Goal: Obtain resource: Download file/media

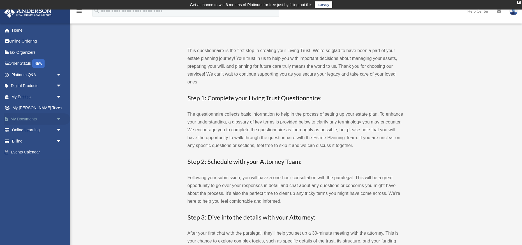
click at [58, 118] on span "arrow_drop_down" at bounding box center [61, 119] width 11 height 11
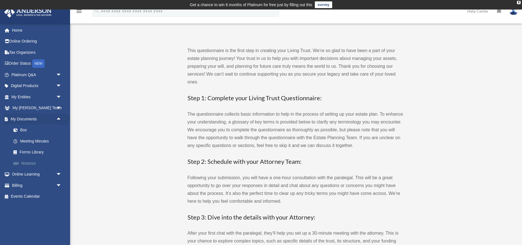
click at [31, 163] on link "Notarize" at bounding box center [39, 163] width 62 height 11
click at [15, 29] on link "Home" at bounding box center [37, 30] width 66 height 11
click at [500, 11] on icon at bounding box center [499, 11] width 4 height 4
click at [24, 131] on link "Box" at bounding box center [39, 130] width 62 height 11
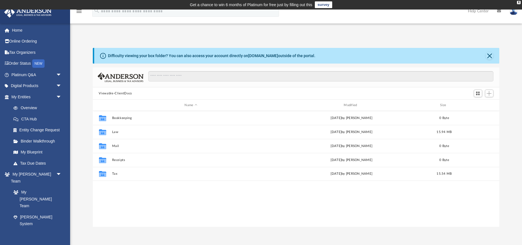
scroll to position [127, 407]
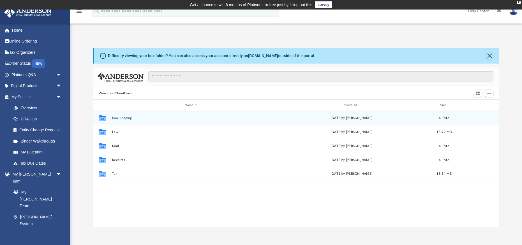
click at [126, 117] on button "Bookkeeping" at bounding box center [191, 118] width 158 height 4
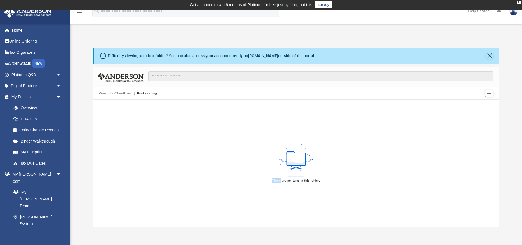
click at [126, 117] on div "There are no items in this folder." at bounding box center [296, 163] width 407 height 127
click at [131, 92] on button "Viewable-ClientDocs" at bounding box center [115, 93] width 33 height 5
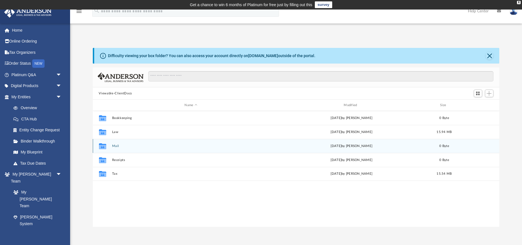
click at [114, 144] on div "Collaborated Folder Mail [DATE] by [PERSON_NAME] 0 Byte" at bounding box center [296, 146] width 407 height 14
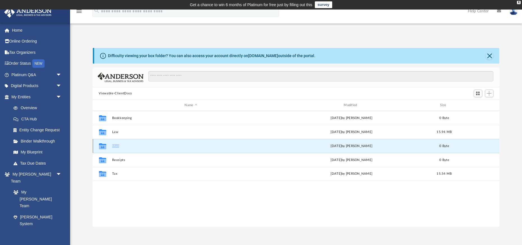
click at [114, 144] on div "Collaborated Folder Mail [DATE] by [PERSON_NAME] 0 Byte" at bounding box center [296, 146] width 407 height 14
click at [116, 146] on button "Mail" at bounding box center [191, 146] width 158 height 4
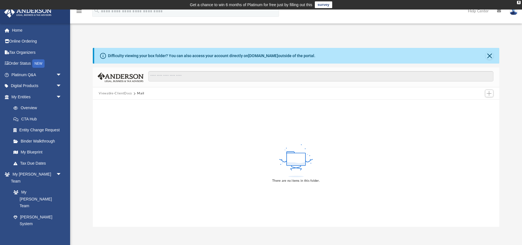
click at [123, 95] on button "Viewable-ClientDocs" at bounding box center [115, 93] width 33 height 5
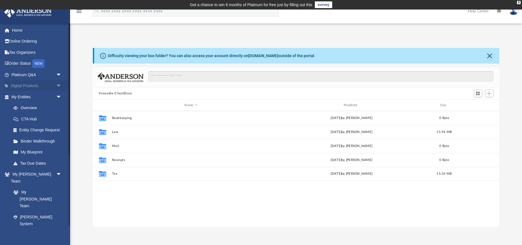
click at [59, 86] on span "arrow_drop_down" at bounding box center [61, 85] width 11 height 11
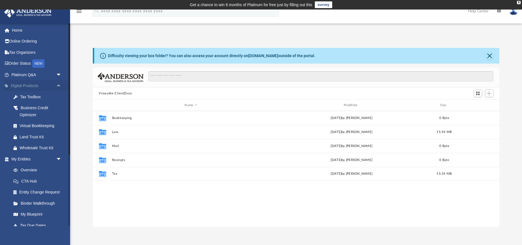
click at [59, 86] on span "arrow_drop_up" at bounding box center [61, 85] width 11 height 11
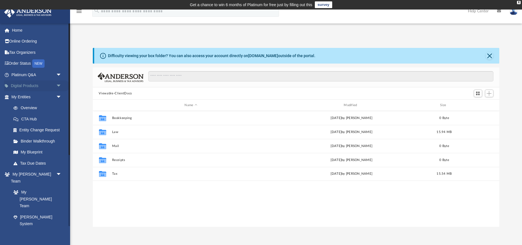
click at [57, 86] on span "arrow_drop_down" at bounding box center [61, 85] width 11 height 11
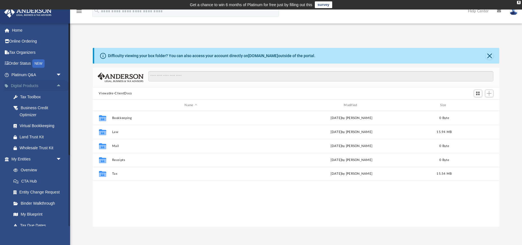
click at [58, 84] on span "arrow_drop_up" at bounding box center [61, 85] width 11 height 11
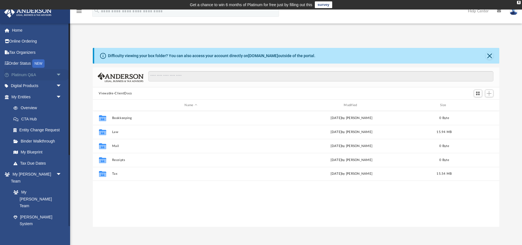
click at [59, 74] on span "arrow_drop_down" at bounding box center [61, 74] width 11 height 11
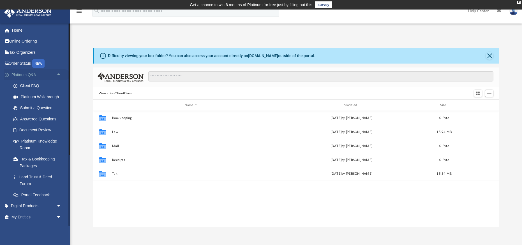
click at [58, 75] on span "arrow_drop_up" at bounding box center [61, 74] width 11 height 11
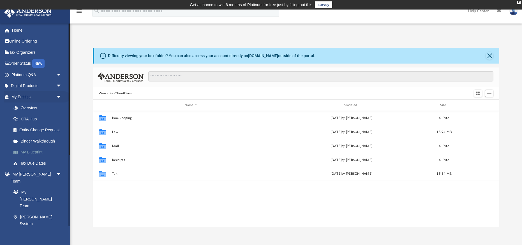
click at [33, 154] on link "My Blueprint" at bounding box center [39, 152] width 62 height 11
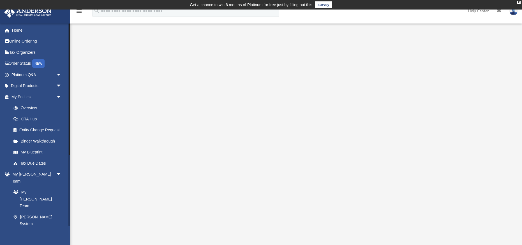
click at [58, 241] on span "arrow_drop_down" at bounding box center [61, 246] width 11 height 11
click at [58, 241] on span "arrow_drop_up" at bounding box center [61, 246] width 11 height 11
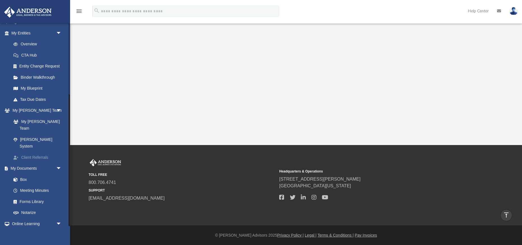
scroll to position [110, 0]
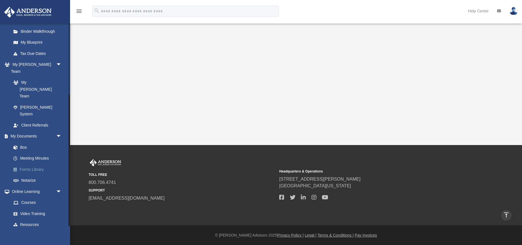
click at [41, 164] on link "Forms Library" at bounding box center [39, 169] width 62 height 11
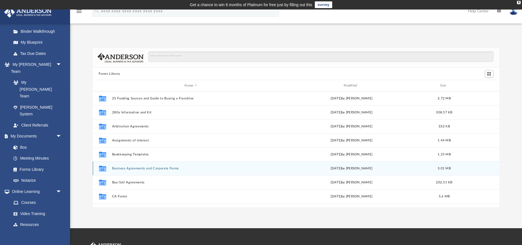
click at [135, 170] on div "Collaborated Folder Business Agreements and Corporate Forms [DATE] by [PERSON_N…" at bounding box center [296, 168] width 407 height 14
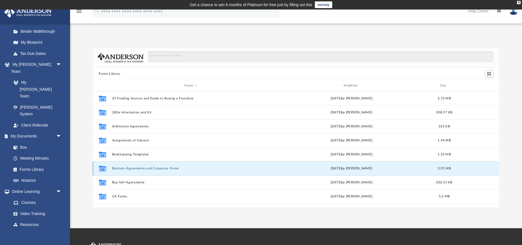
click at [135, 170] on div "Collaborated Folder Business Agreements and Corporate Forms [DATE] by [PERSON_N…" at bounding box center [296, 168] width 407 height 14
click at [135, 169] on button "Business Agreements and Corporate Forms" at bounding box center [191, 169] width 158 height 4
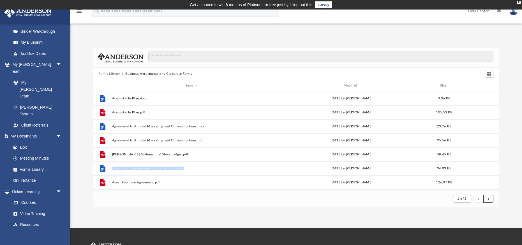
click at [491, 199] on button "submit" at bounding box center [488, 199] width 10 height 8
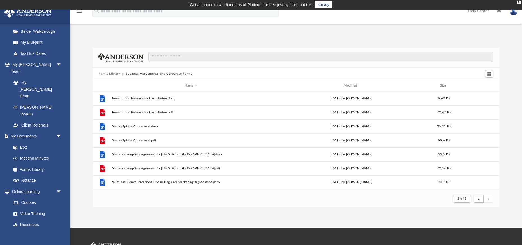
click at [213, 204] on footer "2 of 2" at bounding box center [296, 198] width 407 height 17
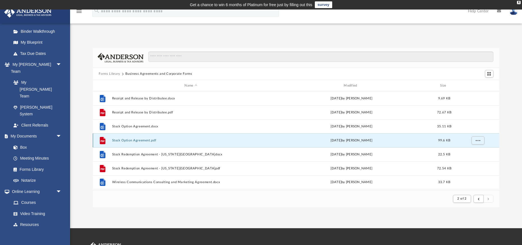
click at [146, 141] on button "Stock Option Agreement.pdf" at bounding box center [191, 141] width 158 height 4
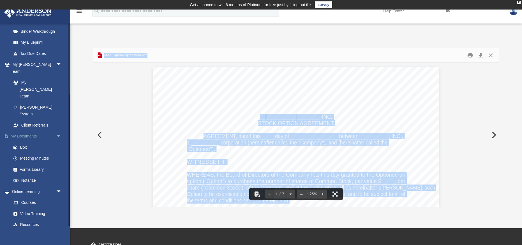
click at [30, 131] on link "My Documents arrow_drop_down" at bounding box center [37, 136] width 66 height 11
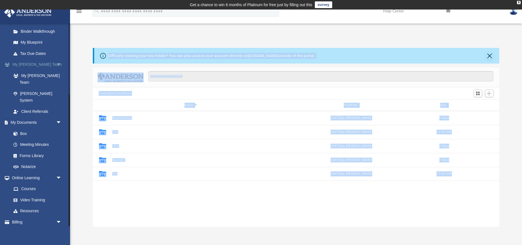
scroll to position [127, 407]
click at [50, 75] on link "My [PERSON_NAME] Team" at bounding box center [39, 79] width 62 height 18
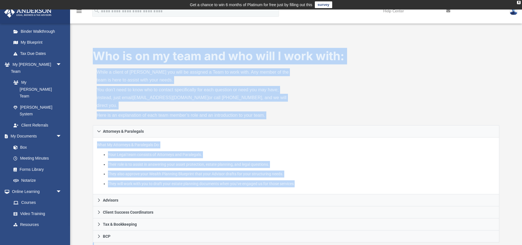
click at [87, 38] on div "Who is on my team and who will I work with: While a client of [PERSON_NAME] you…" at bounding box center [296, 207] width 452 height 343
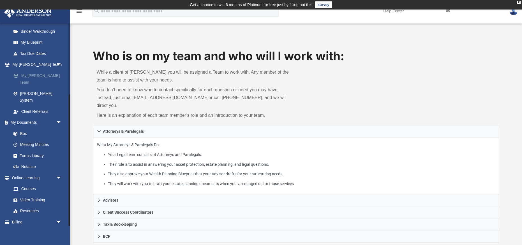
click at [31, 76] on link "My [PERSON_NAME] Team" at bounding box center [39, 79] width 62 height 18
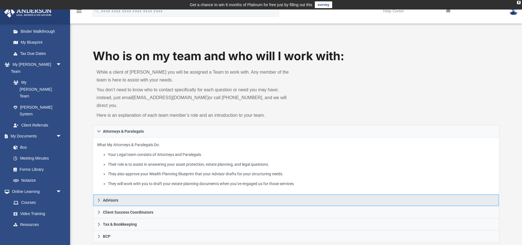
click at [100, 199] on icon at bounding box center [99, 201] width 4 height 4
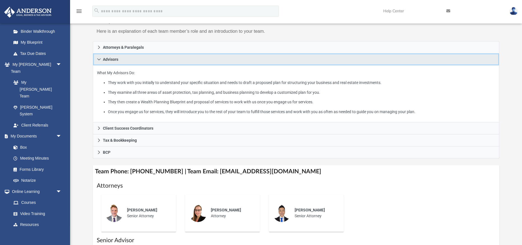
scroll to position [85, 0]
click at [99, 57] on icon at bounding box center [99, 59] width 4 height 4
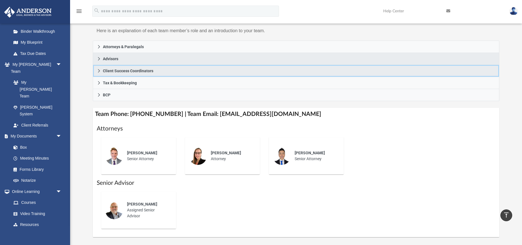
click at [100, 69] on icon at bounding box center [99, 71] width 4 height 4
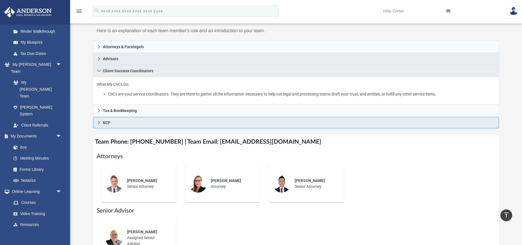
click at [100, 121] on icon at bounding box center [99, 123] width 4 height 4
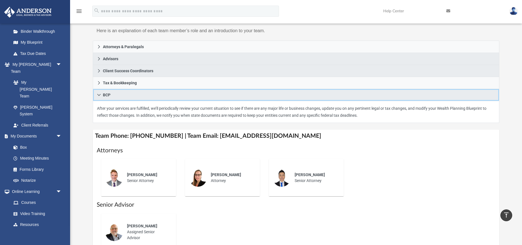
click at [99, 93] on icon at bounding box center [99, 95] width 4 height 4
